Goal: Task Accomplishment & Management: Use online tool/utility

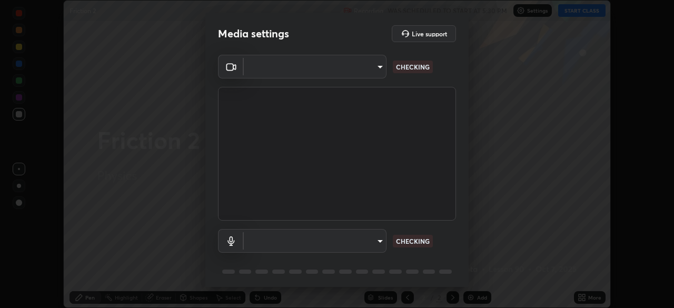
scroll to position [308, 674]
type input "c6d9f4fad3682c18dafb571cd2331b3ecaaf554884ec2734a231d331960bfaec"
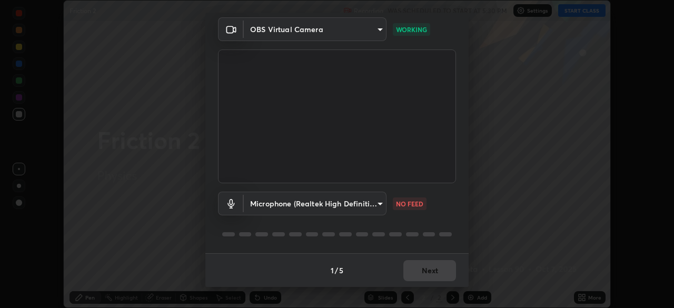
click at [378, 205] on body "Erase all Friction 2 Recording WAS SCHEDULED TO START AT 5:30 PM Settings START…" at bounding box center [337, 154] width 674 height 308
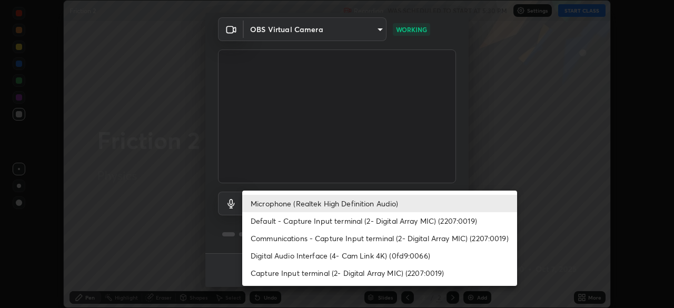
click at [350, 222] on li "Default - Capture Input terminal (2- Digital Array MIC) (2207:0019)" at bounding box center [379, 220] width 275 height 17
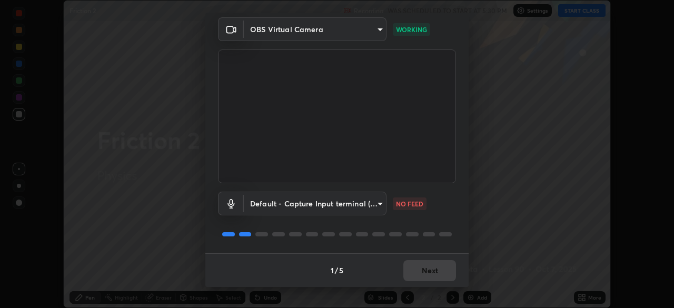
click at [361, 205] on body "Erase all Friction 2 Recording WAS SCHEDULED TO START AT 5:30 PM Settings START…" at bounding box center [337, 154] width 674 height 308
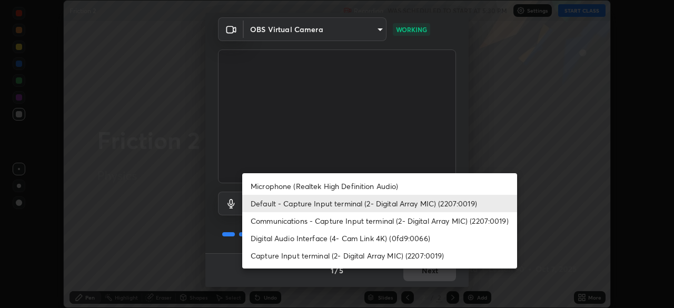
click at [349, 186] on li "Microphone (Realtek High Definition Audio)" at bounding box center [379, 186] width 275 height 17
type input "08d2579e0e28a31325e46f1a0935fd135ddd04ca2428966b5fd78fa4b1a724ef"
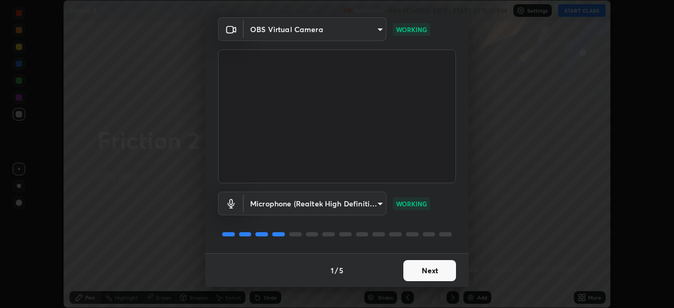
click at [425, 269] on button "Next" at bounding box center [430, 270] width 53 height 21
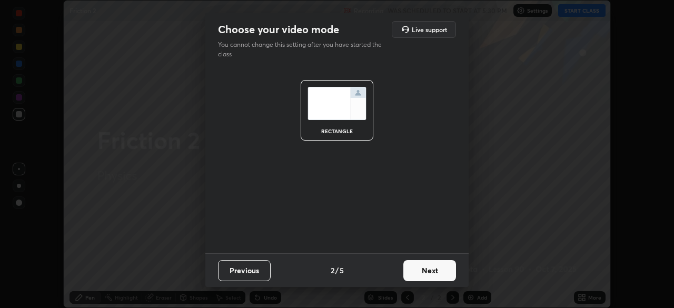
click at [428, 271] on button "Next" at bounding box center [430, 270] width 53 height 21
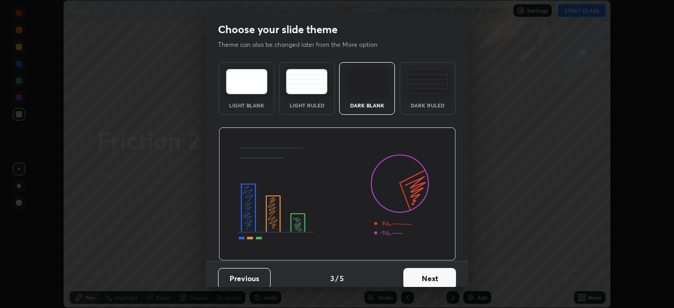
click at [427, 276] on button "Next" at bounding box center [430, 278] width 53 height 21
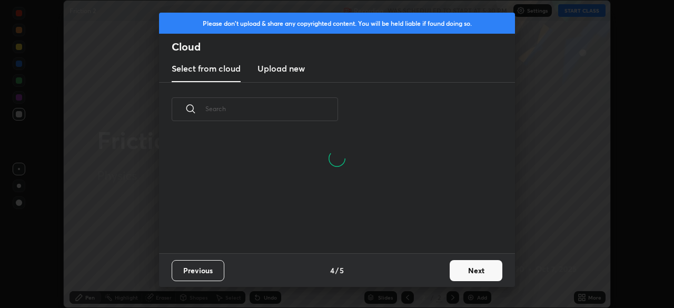
click at [454, 272] on button "Next" at bounding box center [476, 270] width 53 height 21
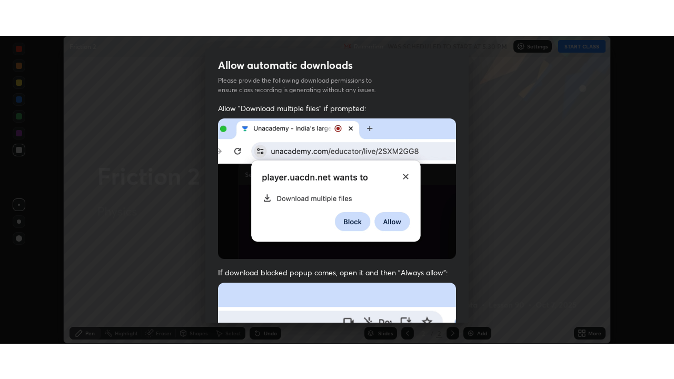
scroll to position [252, 0]
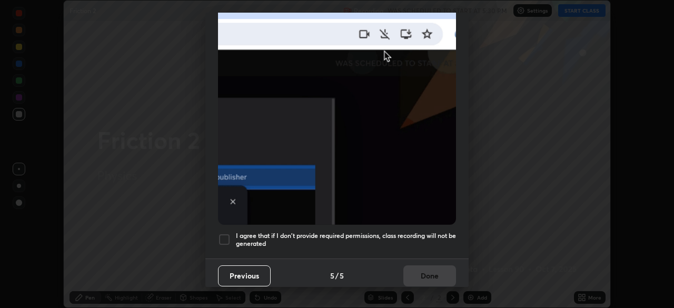
click at [349, 238] on h5 "I agree that if I don't provide required permissions, class recording will not …" at bounding box center [346, 240] width 220 height 16
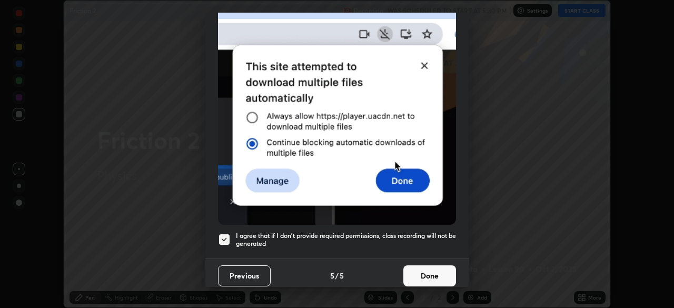
click at [425, 271] on button "Done" at bounding box center [430, 276] width 53 height 21
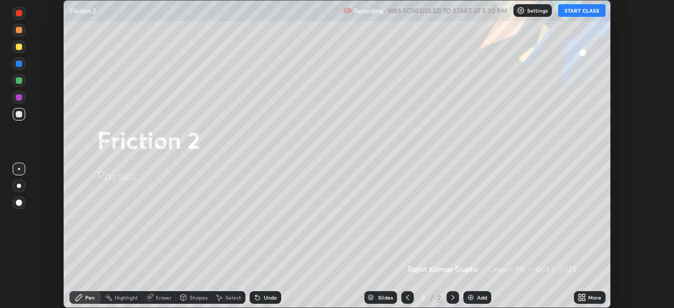
click at [576, 9] on button "START CLASS" at bounding box center [582, 10] width 47 height 13
click at [591, 296] on div "More" at bounding box center [595, 297] width 13 height 5
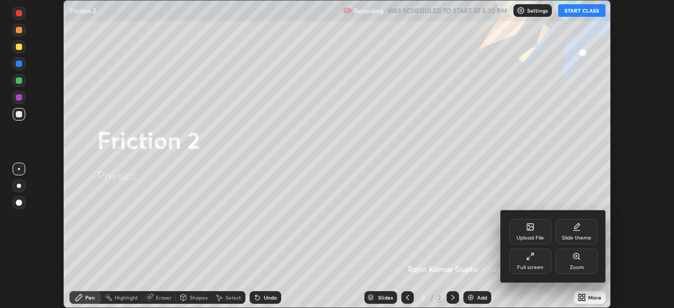
click at [541, 259] on div "Full screen" at bounding box center [531, 261] width 42 height 25
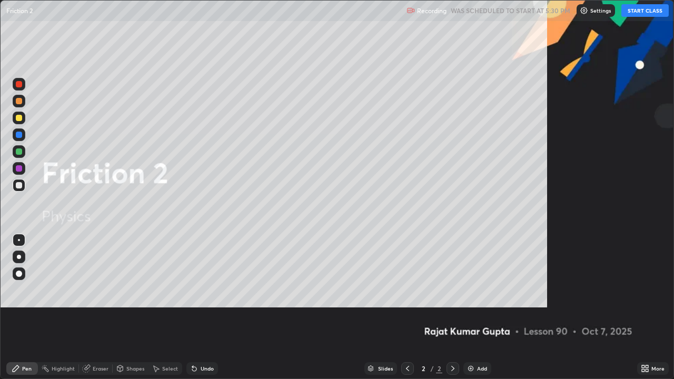
scroll to position [379, 674]
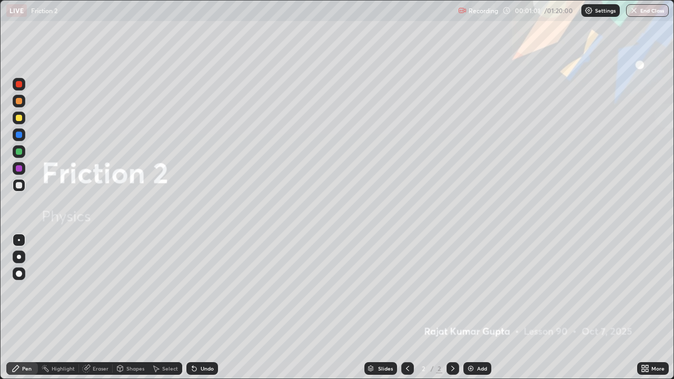
click at [452, 308] on icon at bounding box center [453, 369] width 8 height 8
click at [478, 308] on div "Add" at bounding box center [482, 368] width 10 height 5
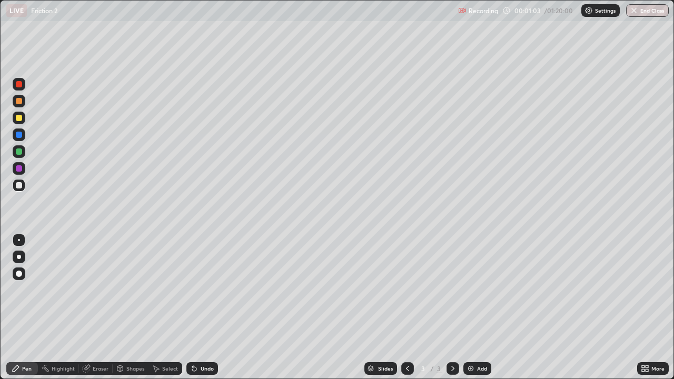
click at [18, 187] on div at bounding box center [19, 185] width 6 height 6
click at [18, 173] on div at bounding box center [19, 168] width 13 height 13
click at [19, 277] on div at bounding box center [19, 274] width 6 height 6
click at [16, 186] on div at bounding box center [19, 185] width 6 height 6
click at [19, 152] on div at bounding box center [19, 152] width 6 height 6
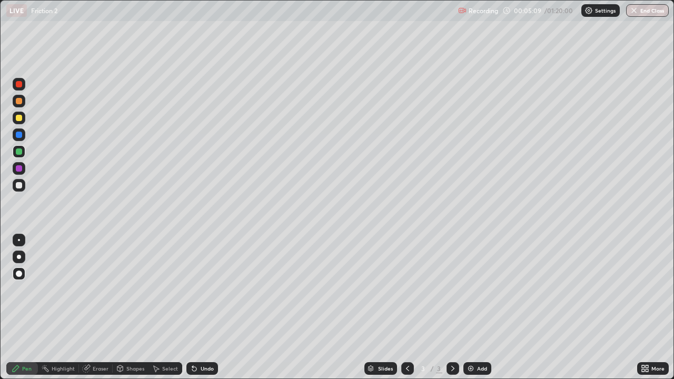
click at [21, 187] on div at bounding box center [19, 185] width 6 height 6
click at [20, 103] on div at bounding box center [19, 101] width 6 height 6
click at [21, 308] on div "Pen" at bounding box center [22, 369] width 32 height 13
click at [20, 183] on div at bounding box center [19, 185] width 6 height 6
click at [18, 186] on div at bounding box center [19, 185] width 6 height 6
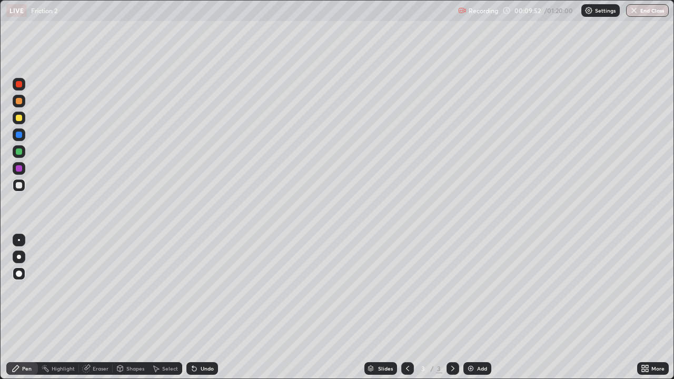
click at [16, 134] on div at bounding box center [19, 135] width 6 height 6
click at [16, 184] on div at bounding box center [19, 185] width 6 height 6
click at [19, 186] on div at bounding box center [19, 185] width 6 height 6
click at [674, 261] on div "Setting up your live class" at bounding box center [337, 189] width 674 height 379
click at [475, 308] on div "Add" at bounding box center [478, 369] width 28 height 13
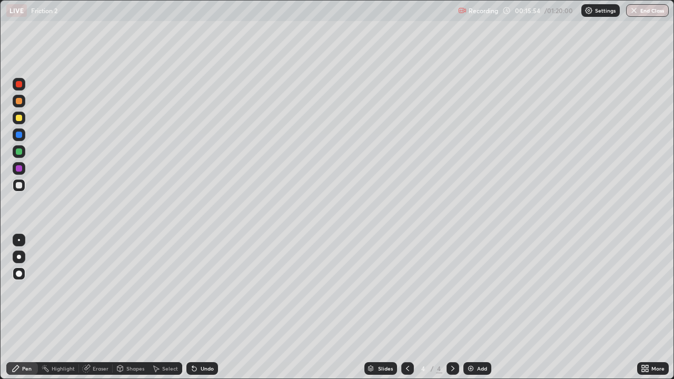
click at [18, 189] on div at bounding box center [19, 185] width 13 height 13
click at [31, 77] on div "Erase all" at bounding box center [18, 189] width 25 height 337
click at [16, 171] on div at bounding box center [19, 168] width 6 height 6
click at [19, 188] on div at bounding box center [19, 185] width 6 height 6
click at [17, 120] on div at bounding box center [19, 118] width 6 height 6
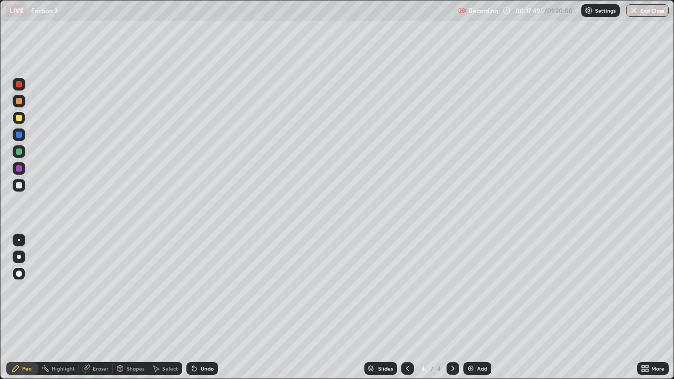
click at [17, 188] on div at bounding box center [19, 185] width 6 height 6
click at [16, 183] on div at bounding box center [19, 185] width 6 height 6
click at [22, 308] on div "Pen" at bounding box center [26, 368] width 9 height 5
click at [18, 188] on div at bounding box center [19, 185] width 6 height 6
click at [26, 308] on div "Pen" at bounding box center [26, 368] width 9 height 5
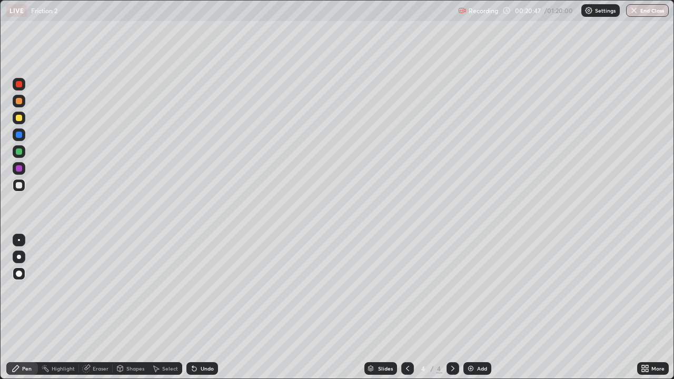
click at [17, 187] on div at bounding box center [19, 185] width 6 height 6
click at [18, 169] on div at bounding box center [19, 168] width 6 height 6
click at [20, 185] on div at bounding box center [19, 185] width 6 height 6
click at [19, 152] on div at bounding box center [19, 152] width 6 height 6
click at [194, 308] on div "Undo" at bounding box center [203, 369] width 32 height 13
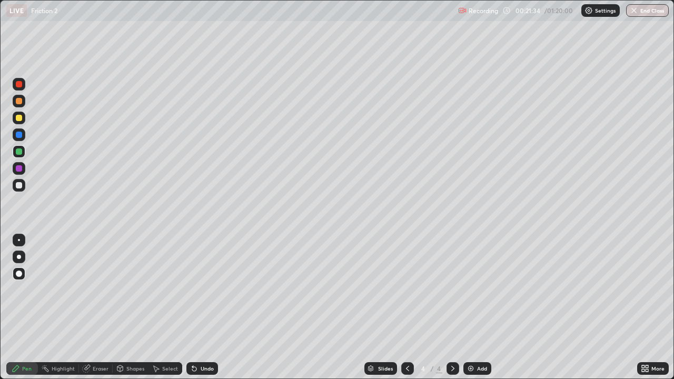
click at [196, 308] on div "Undo" at bounding box center [203, 369] width 32 height 13
click at [469, 308] on img at bounding box center [471, 369] width 8 height 8
click at [18, 188] on div at bounding box center [19, 185] width 6 height 6
click at [205, 308] on div "Undo" at bounding box center [207, 368] width 13 height 5
click at [202, 308] on div "Undo" at bounding box center [207, 368] width 13 height 5
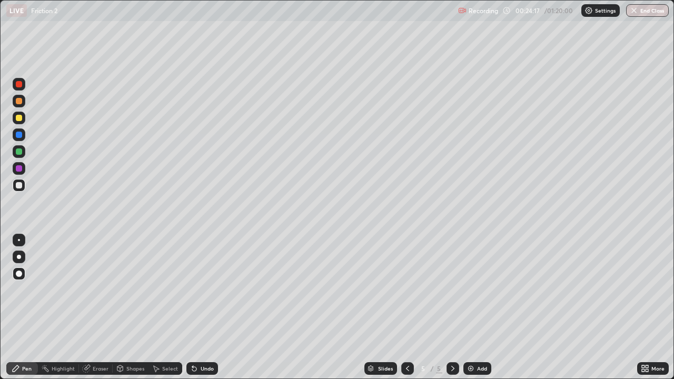
click at [201, 308] on div "Undo" at bounding box center [207, 368] width 13 height 5
click at [200, 308] on div "Undo" at bounding box center [203, 369] width 32 height 13
click at [169, 308] on div "Select" at bounding box center [170, 368] width 16 height 5
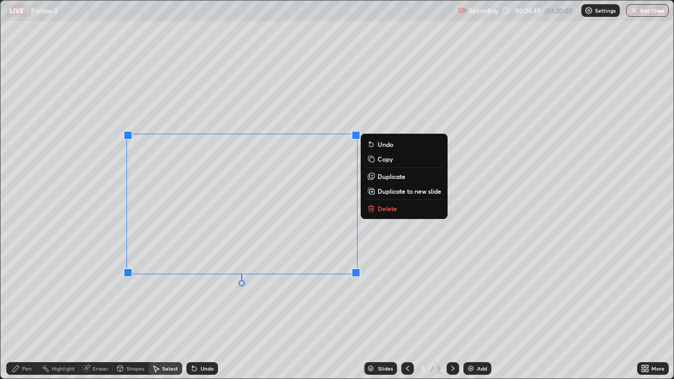
click at [232, 303] on div "0 ° Undo Copy Duplicate Duplicate to new slide Delete" at bounding box center [337, 190] width 673 height 378
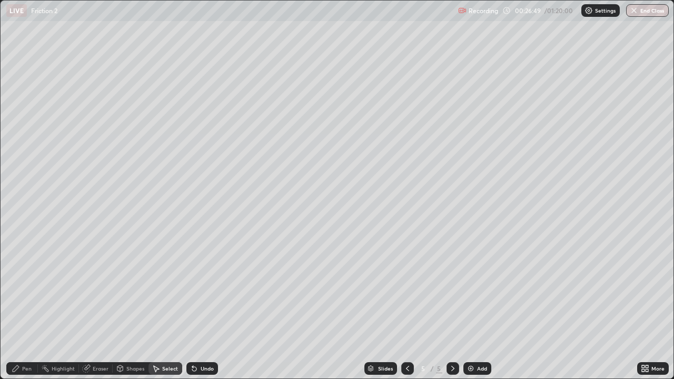
click at [22, 308] on div "Pen" at bounding box center [22, 369] width 32 height 13
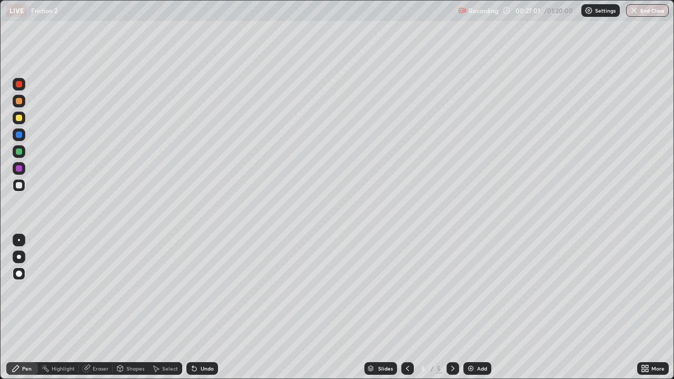
click at [205, 308] on div "Undo" at bounding box center [207, 368] width 13 height 5
click at [204, 308] on div "Undo" at bounding box center [207, 368] width 13 height 5
click at [205, 308] on div "Undo" at bounding box center [203, 369] width 32 height 13
click at [208, 308] on div "Undo" at bounding box center [207, 368] width 13 height 5
click at [210, 308] on div "Undo" at bounding box center [207, 368] width 13 height 5
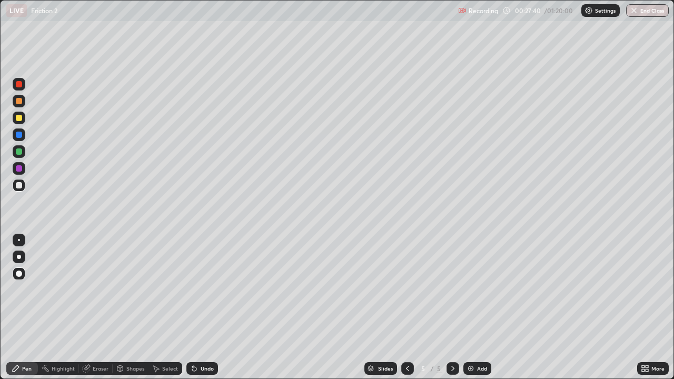
click at [201, 308] on div "Undo" at bounding box center [207, 368] width 13 height 5
click at [193, 308] on icon at bounding box center [194, 369] width 4 height 4
click at [20, 118] on div at bounding box center [19, 118] width 6 height 6
click at [18, 184] on div at bounding box center [19, 185] width 6 height 6
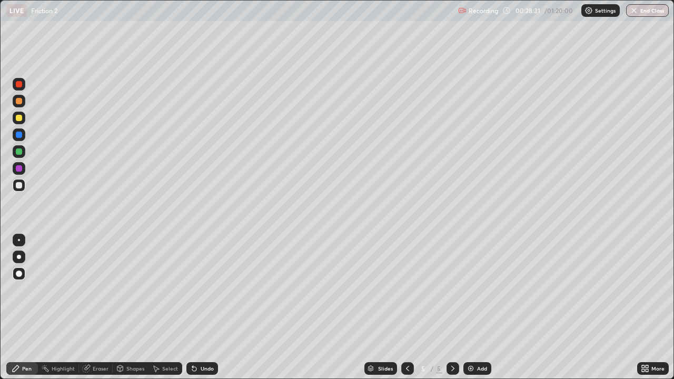
click at [203, 308] on div "Undo" at bounding box center [207, 368] width 13 height 5
click at [205, 308] on div "Undo" at bounding box center [207, 368] width 13 height 5
click at [487, 308] on div "Add" at bounding box center [478, 369] width 28 height 13
click at [413, 308] on div at bounding box center [407, 369] width 13 height 13
click at [452, 308] on icon at bounding box center [453, 368] width 3 height 5
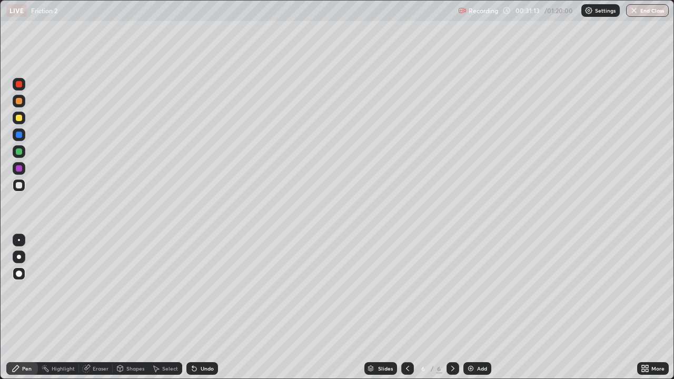
click at [21, 308] on div "Pen" at bounding box center [22, 369] width 32 height 13
click at [14, 187] on div at bounding box center [19, 185] width 13 height 13
click at [19, 271] on div at bounding box center [19, 274] width 6 height 6
click at [20, 186] on div at bounding box center [19, 185] width 6 height 6
click at [204, 308] on div "Undo" at bounding box center [203, 369] width 32 height 13
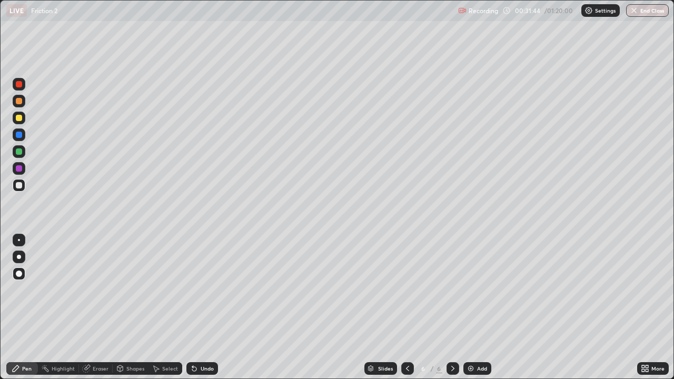
click at [202, 308] on div "Undo" at bounding box center [207, 368] width 13 height 5
click at [197, 308] on div "Undo" at bounding box center [203, 369] width 32 height 13
click at [192, 308] on icon at bounding box center [194, 369] width 4 height 4
click at [174, 308] on div "Select" at bounding box center [170, 368] width 16 height 5
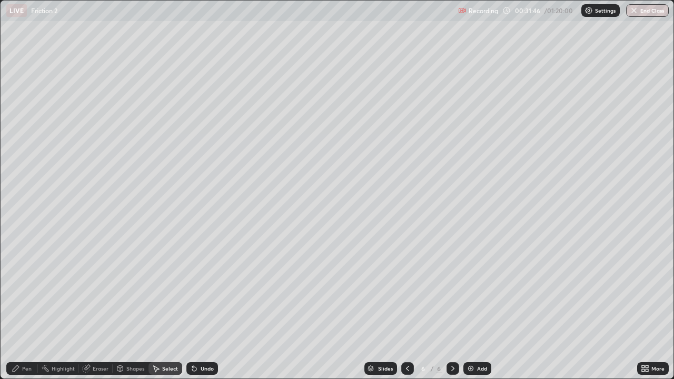
click at [27, 308] on div "Pen" at bounding box center [26, 368] width 9 height 5
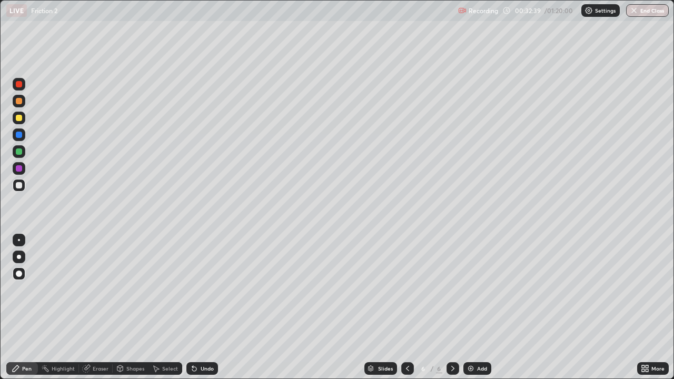
click at [407, 308] on icon at bounding box center [408, 369] width 8 height 8
click at [453, 308] on icon at bounding box center [453, 368] width 3 height 5
click at [17, 185] on div at bounding box center [19, 185] width 6 height 6
click at [17, 171] on div at bounding box center [19, 168] width 6 height 6
click at [19, 187] on div at bounding box center [19, 185] width 6 height 6
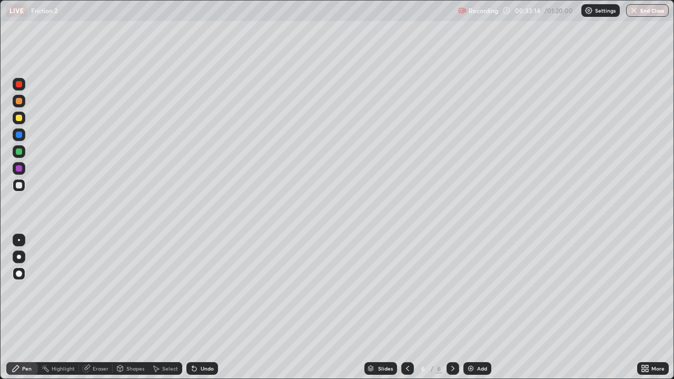
click at [20, 170] on div at bounding box center [19, 168] width 6 height 6
click at [18, 184] on div at bounding box center [19, 185] width 6 height 6
click at [207, 308] on div "Undo" at bounding box center [203, 369] width 32 height 13
click at [205, 308] on div "Undo" at bounding box center [203, 369] width 32 height 13
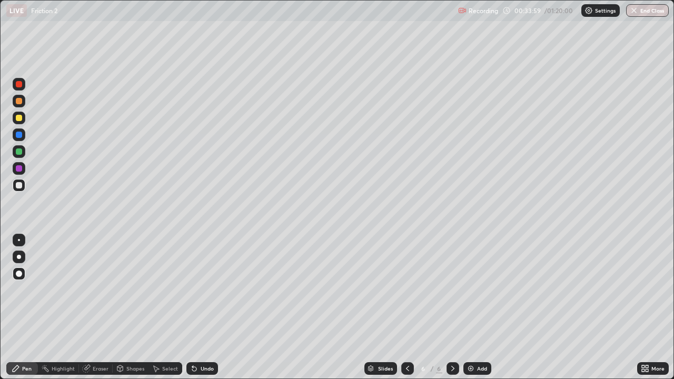
click at [204, 308] on div "Undo" at bounding box center [207, 368] width 13 height 5
click at [17, 85] on div at bounding box center [19, 84] width 6 height 6
click at [19, 188] on div at bounding box center [19, 185] width 6 height 6
click at [25, 308] on div "Pen" at bounding box center [26, 368] width 9 height 5
click at [23, 184] on div at bounding box center [19, 185] width 13 height 13
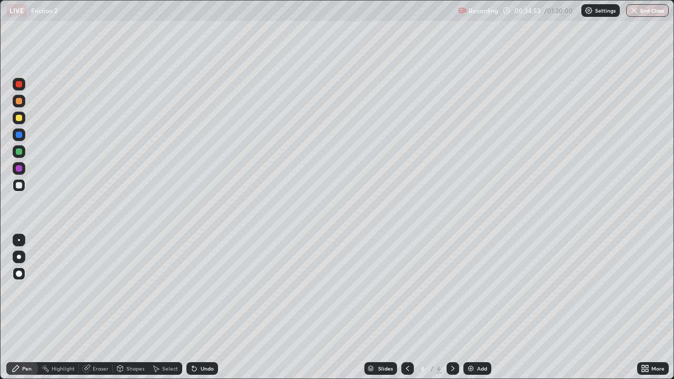
click at [203, 308] on div "Undo" at bounding box center [203, 369] width 32 height 13
click at [201, 308] on div "Undo" at bounding box center [203, 369] width 32 height 13
click at [204, 308] on div "Undo" at bounding box center [207, 368] width 13 height 5
click at [207, 308] on div "Undo" at bounding box center [207, 368] width 13 height 5
click at [103, 308] on div "Eraser" at bounding box center [101, 368] width 16 height 5
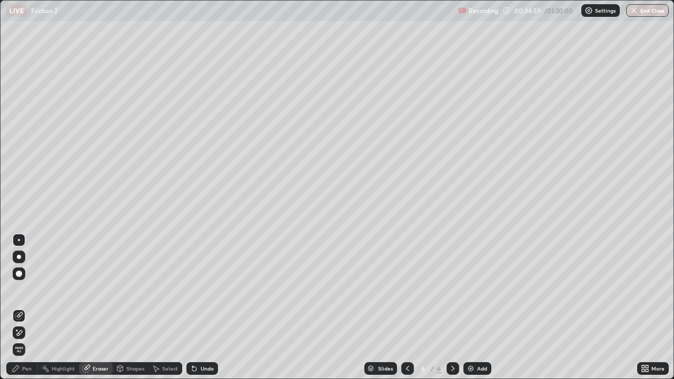
click at [27, 308] on div "Pen" at bounding box center [26, 368] width 9 height 5
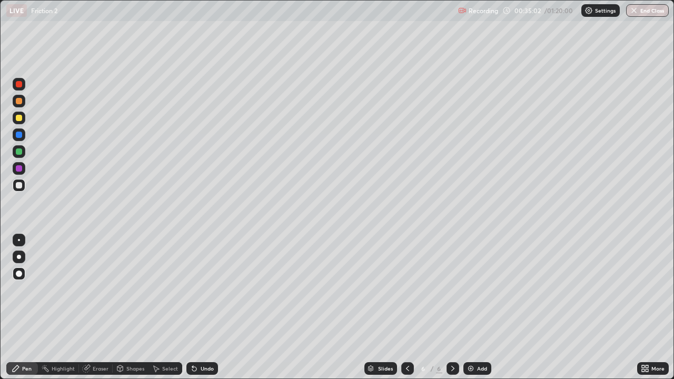
click at [24, 308] on div "Pen" at bounding box center [26, 368] width 9 height 5
click at [478, 308] on div "Add" at bounding box center [482, 368] width 10 height 5
click at [19, 186] on div at bounding box center [19, 185] width 6 height 6
click at [18, 137] on div at bounding box center [19, 135] width 6 height 6
click at [19, 185] on div at bounding box center [19, 185] width 6 height 6
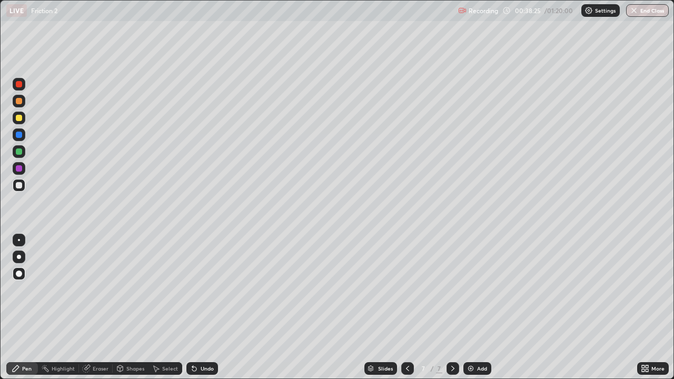
click at [21, 170] on div at bounding box center [19, 168] width 6 height 6
click at [202, 308] on div "Undo" at bounding box center [203, 369] width 32 height 13
click at [18, 187] on div at bounding box center [19, 185] width 6 height 6
click at [17, 167] on div at bounding box center [19, 168] width 6 height 6
click at [18, 186] on div at bounding box center [19, 185] width 6 height 6
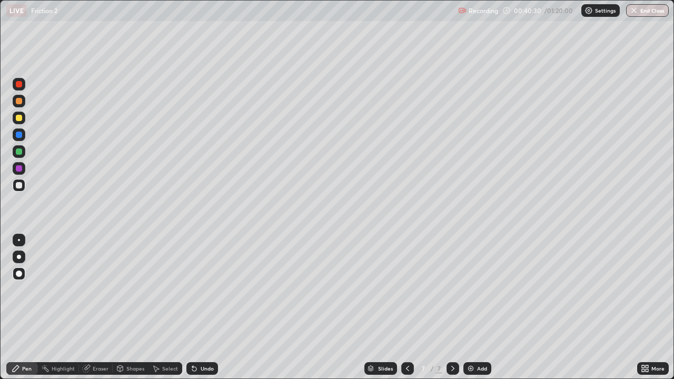
click at [16, 162] on div at bounding box center [19, 168] width 13 height 17
click at [201, 308] on div "Undo" at bounding box center [207, 368] width 13 height 5
click at [199, 308] on div "Undo" at bounding box center [203, 369] width 32 height 13
click at [198, 308] on div "Undo" at bounding box center [203, 369] width 32 height 13
click at [208, 308] on div "Undo" at bounding box center [207, 368] width 13 height 5
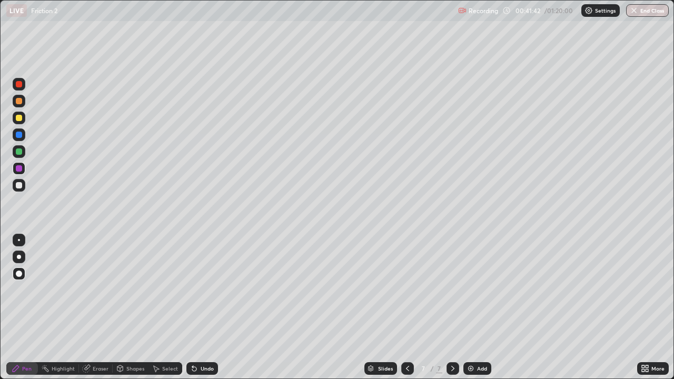
click at [23, 308] on div "Pen" at bounding box center [22, 369] width 32 height 13
click at [19, 185] on div at bounding box center [19, 185] width 6 height 6
click at [16, 308] on div "Pen" at bounding box center [22, 369] width 32 height 13
click at [19, 154] on div at bounding box center [19, 152] width 6 height 6
click at [456, 308] on div at bounding box center [453, 369] width 13 height 13
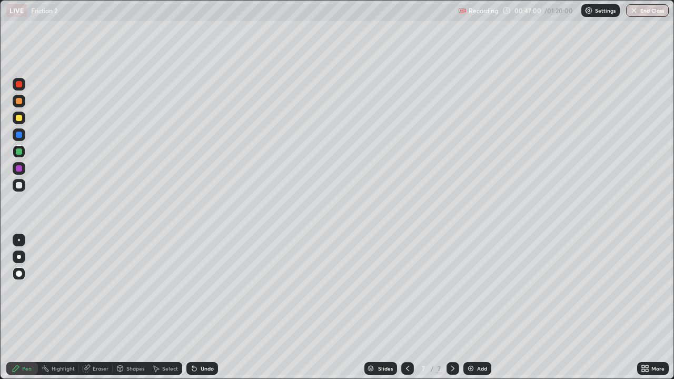
click at [477, 308] on div "Add" at bounding box center [478, 369] width 28 height 13
click at [21, 184] on div at bounding box center [19, 185] width 6 height 6
click at [199, 308] on div "Undo" at bounding box center [203, 369] width 32 height 13
click at [16, 190] on div at bounding box center [19, 185] width 13 height 13
click at [18, 185] on div at bounding box center [19, 185] width 6 height 6
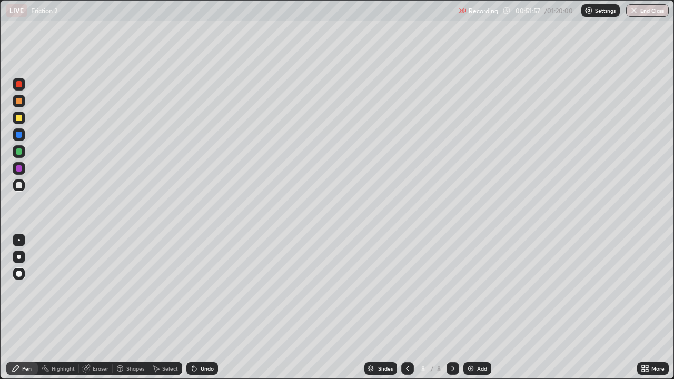
click at [203, 308] on div "Undo" at bounding box center [207, 368] width 13 height 5
click at [97, 308] on div "Eraser" at bounding box center [101, 368] width 16 height 5
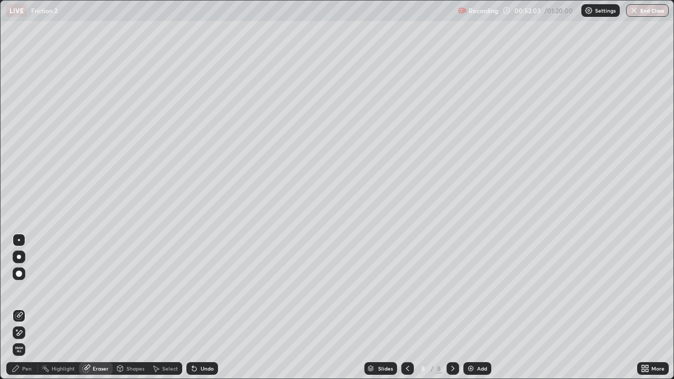
click at [23, 308] on div "Pen" at bounding box center [26, 368] width 9 height 5
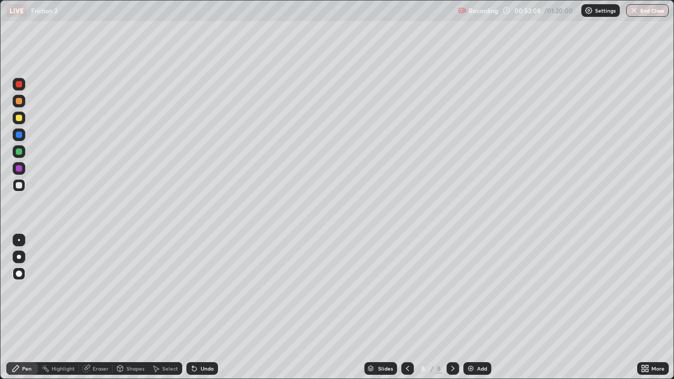
click at [101, 308] on div "Eraser" at bounding box center [96, 369] width 34 height 13
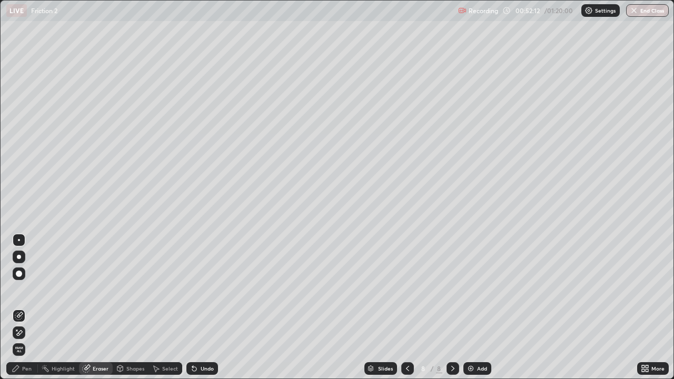
click at [100, 308] on div "Eraser" at bounding box center [101, 368] width 16 height 5
click at [30, 308] on div "Pen" at bounding box center [26, 368] width 9 height 5
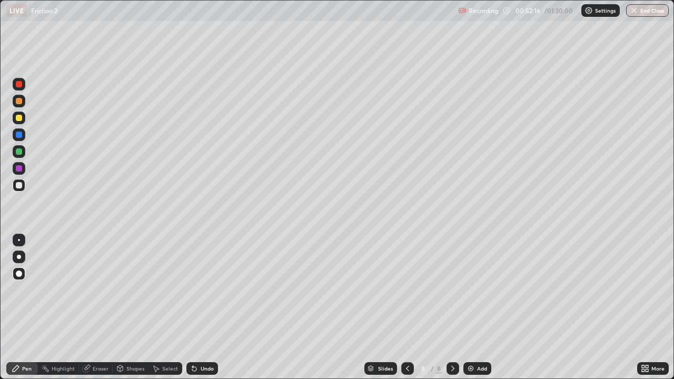
click at [25, 308] on div "Pen" at bounding box center [22, 369] width 32 height 13
click at [101, 308] on div "Eraser" at bounding box center [96, 369] width 34 height 13
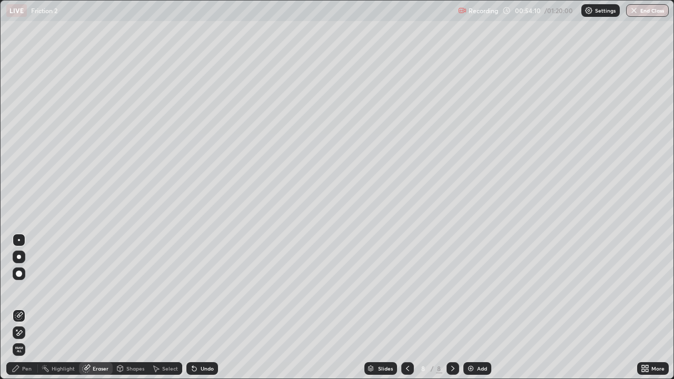
click at [26, 308] on div "Pen" at bounding box center [26, 368] width 9 height 5
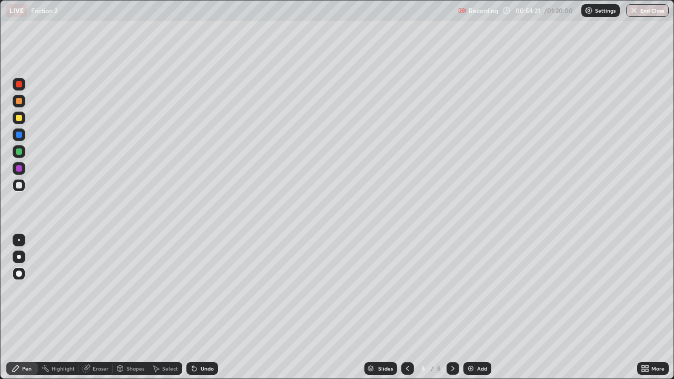
click at [203, 308] on div "Undo" at bounding box center [207, 368] width 13 height 5
click at [90, 308] on div "Eraser" at bounding box center [96, 369] width 34 height 13
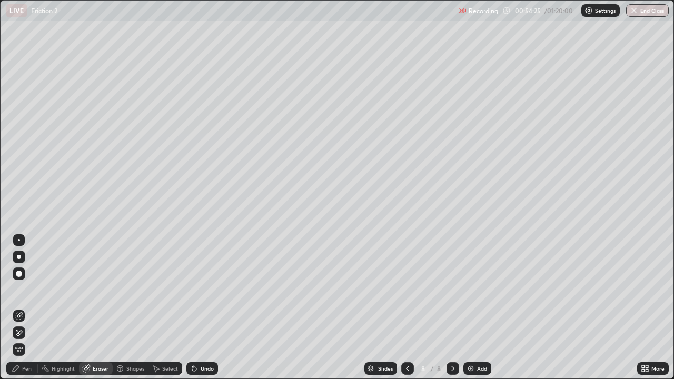
click at [26, 308] on div "Pen" at bounding box center [26, 368] width 9 height 5
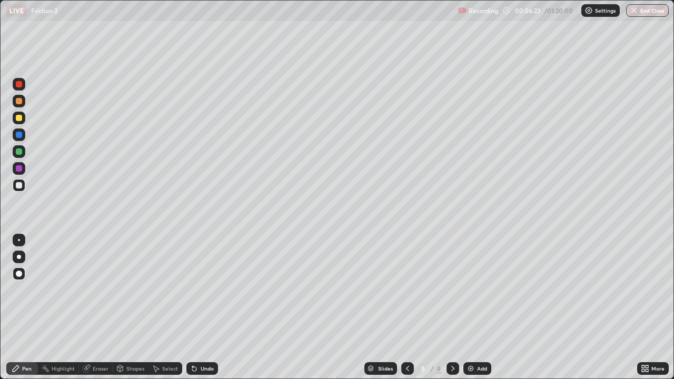
click at [447, 308] on div at bounding box center [453, 369] width 13 height 13
click at [477, 308] on div "Add" at bounding box center [482, 368] width 10 height 5
click at [205, 308] on div "Undo" at bounding box center [207, 368] width 13 height 5
click at [20, 186] on div at bounding box center [19, 185] width 6 height 6
click at [18, 138] on div at bounding box center [19, 135] width 6 height 6
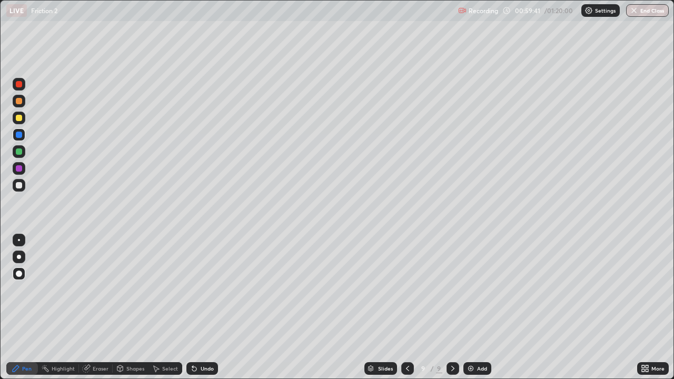
click at [19, 191] on div at bounding box center [19, 185] width 13 height 13
click at [18, 135] on div at bounding box center [19, 135] width 6 height 6
click at [16, 185] on div at bounding box center [19, 185] width 6 height 6
click at [18, 190] on div at bounding box center [19, 185] width 13 height 13
click at [19, 120] on div at bounding box center [19, 118] width 6 height 6
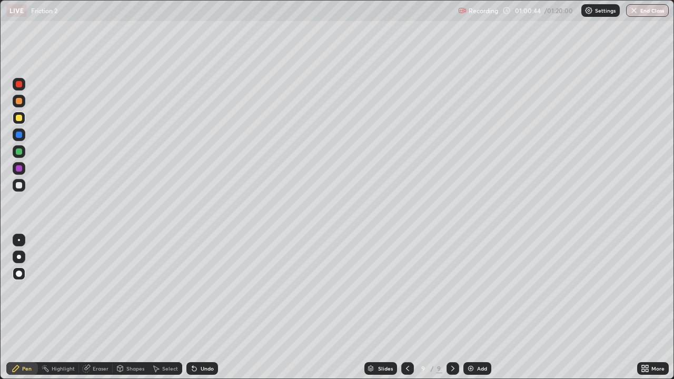
click at [202, 308] on div "Undo" at bounding box center [207, 368] width 13 height 5
click at [203, 308] on div "Undo" at bounding box center [207, 368] width 13 height 5
click at [204, 308] on div "Undo" at bounding box center [207, 368] width 13 height 5
click at [202, 308] on div "Undo" at bounding box center [207, 368] width 13 height 5
click at [15, 184] on div at bounding box center [19, 185] width 13 height 13
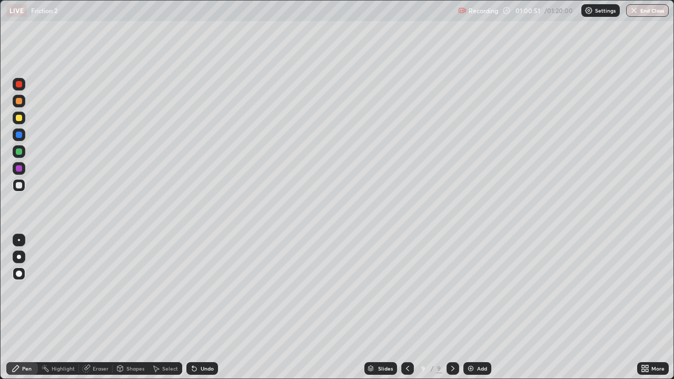
click at [18, 169] on div at bounding box center [19, 168] width 6 height 6
click at [26, 308] on div "Pen" at bounding box center [22, 369] width 32 height 13
click at [17, 184] on div at bounding box center [19, 185] width 6 height 6
click at [19, 169] on div at bounding box center [19, 168] width 6 height 6
click at [207, 308] on div "Undo" at bounding box center [207, 368] width 13 height 5
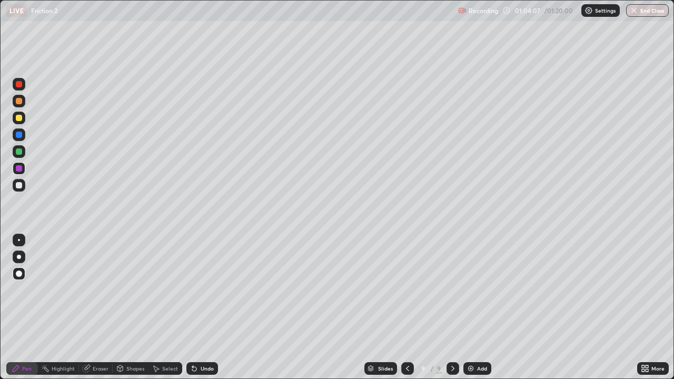
click at [18, 181] on div at bounding box center [19, 185] width 13 height 13
click at [99, 308] on div "Eraser" at bounding box center [101, 368] width 16 height 5
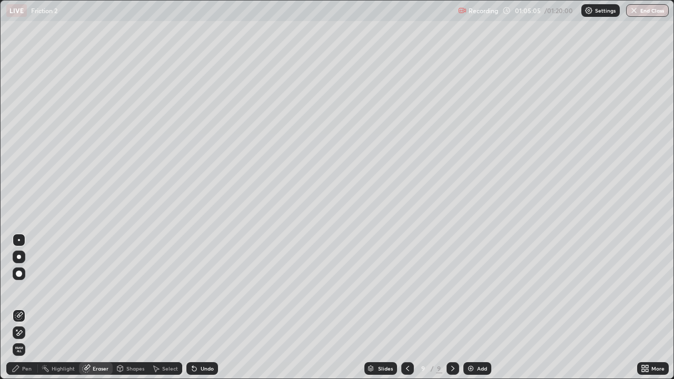
click at [26, 308] on div "Pen" at bounding box center [26, 368] width 9 height 5
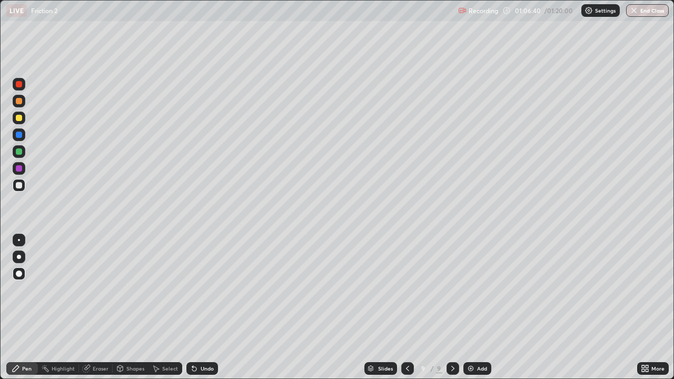
click at [203, 308] on div "Undo" at bounding box center [207, 368] width 13 height 5
click at [642, 15] on button "End Class" at bounding box center [647, 10] width 43 height 13
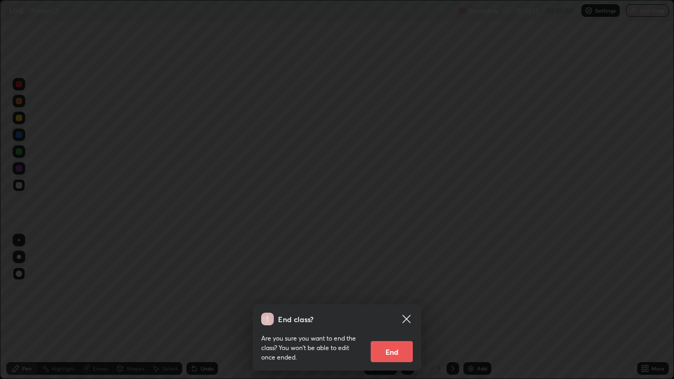
click at [401, 308] on button "End" at bounding box center [392, 351] width 42 height 21
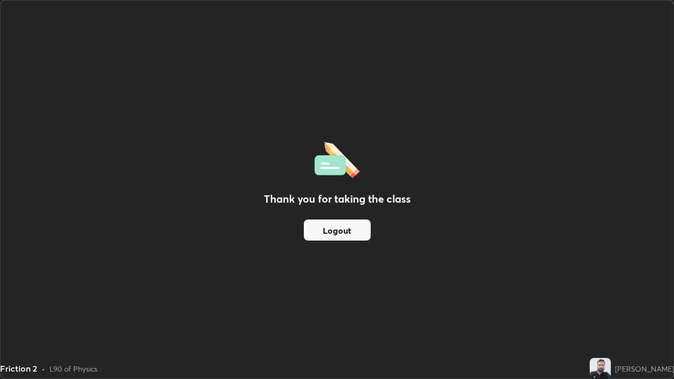
click at [359, 237] on button "Logout" at bounding box center [337, 230] width 67 height 21
